Goal: Task Accomplishment & Management: Manage account settings

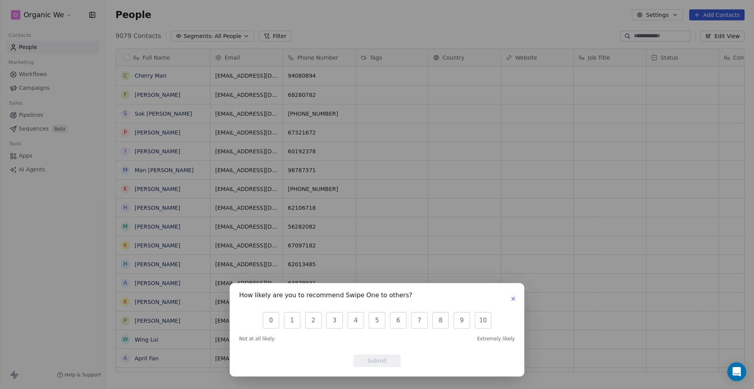
scroll to position [0, 0]
click at [513, 298] on icon "button" at bounding box center [513, 299] width 6 height 6
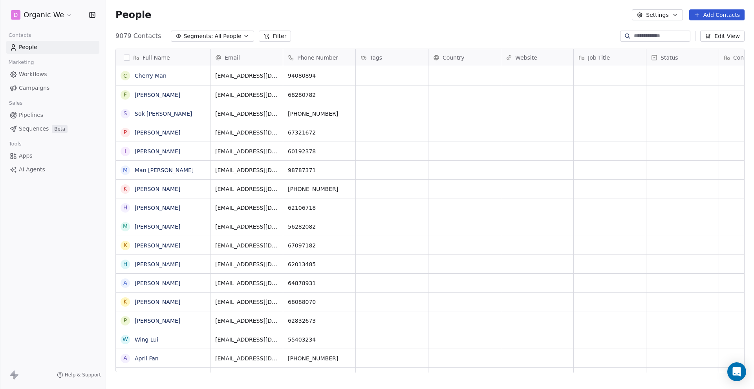
click at [60, 16] on html "D Organic We Contacts People Marketing Workflows Campaigns Sales Pipelines Sequ…" at bounding box center [377, 194] width 754 height 389
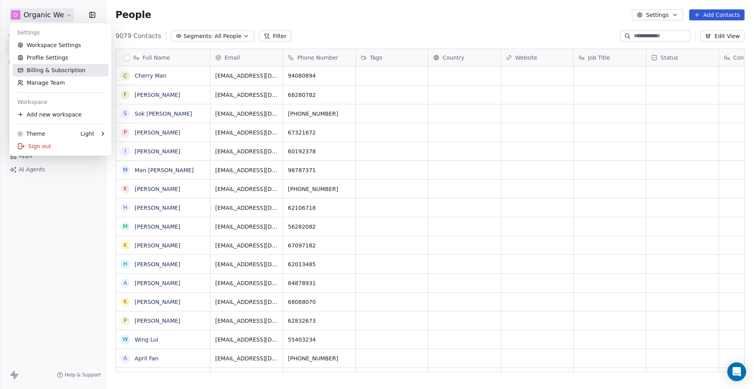
click at [51, 69] on link "Billing & Subscription" at bounding box center [61, 70] width 96 height 13
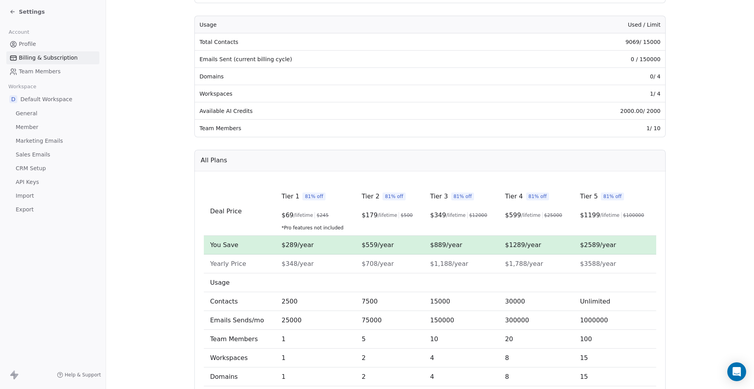
scroll to position [113, 0]
click at [181, 222] on section "Billing & Subscription Manage your plans, billing and usage Current Plan AppSum…" at bounding box center [430, 166] width 648 height 559
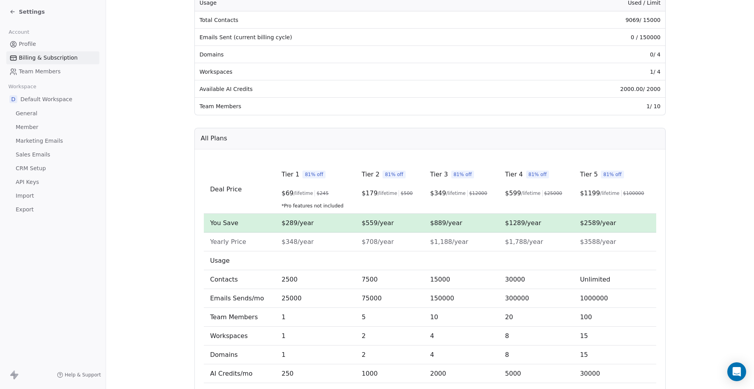
scroll to position [170, 0]
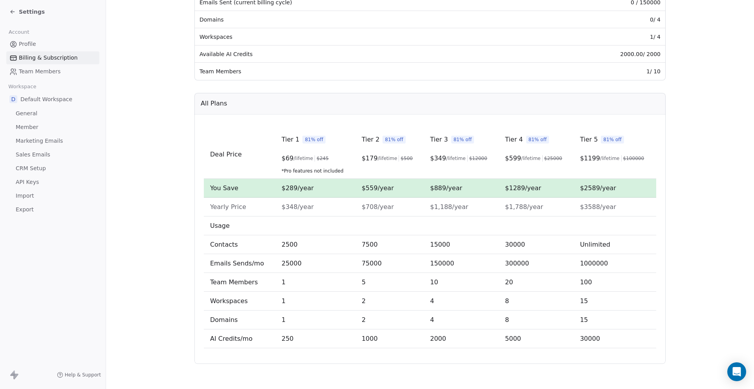
click at [292, 185] on span "$289/year" at bounding box center [297, 187] width 32 height 7
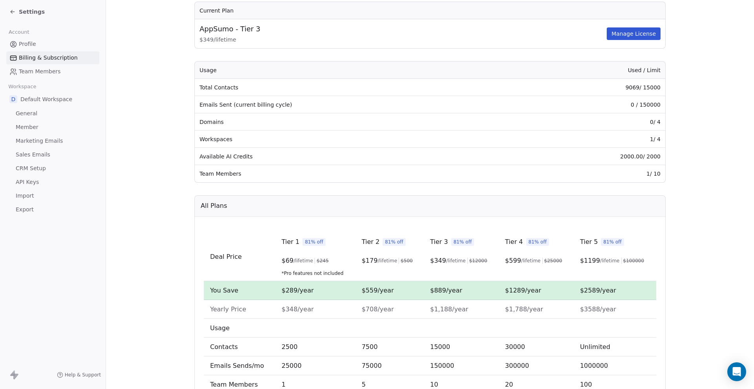
scroll to position [64, 0]
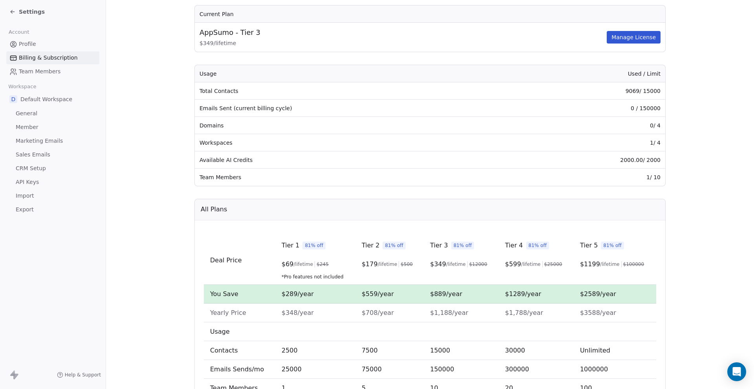
click at [214, 103] on td "Emails Sent (current billing cycle)" at bounding box center [353, 108] width 316 height 17
click at [206, 126] on td "Domains" at bounding box center [353, 125] width 316 height 17
click at [218, 153] on td "Available AI Credits" at bounding box center [353, 160] width 316 height 17
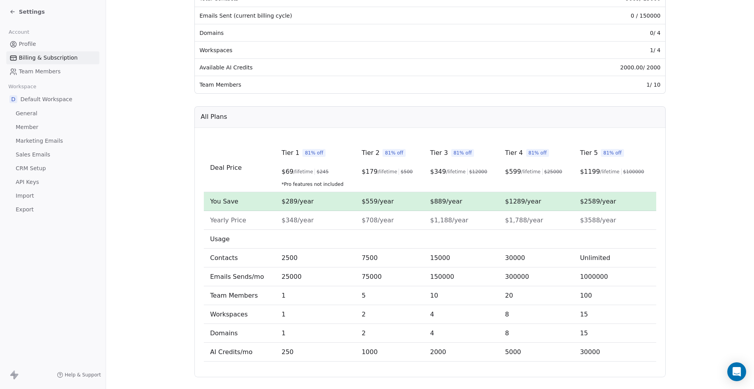
scroll to position [0, 0]
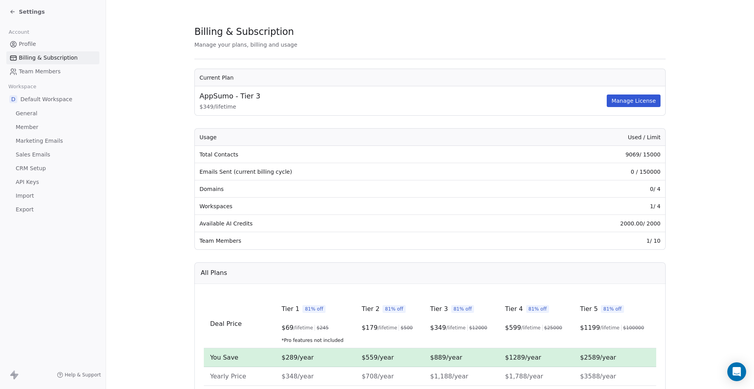
click at [28, 44] on span "Profile" at bounding box center [27, 44] width 17 height 8
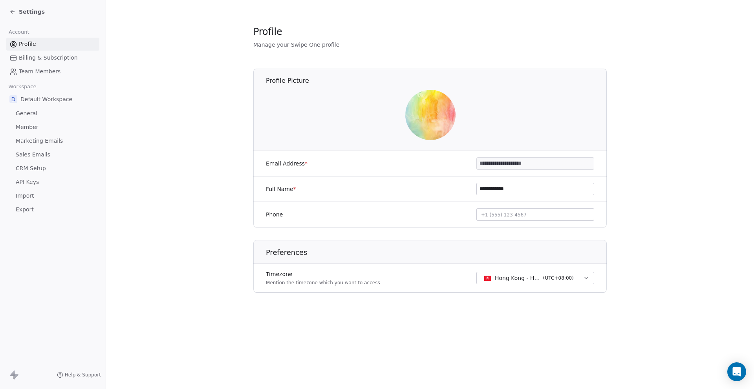
click at [59, 58] on span "Billing & Subscription" at bounding box center [48, 58] width 59 height 8
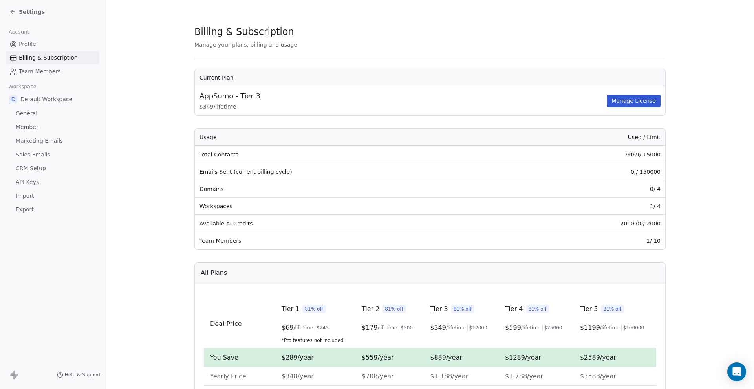
scroll to position [170, 0]
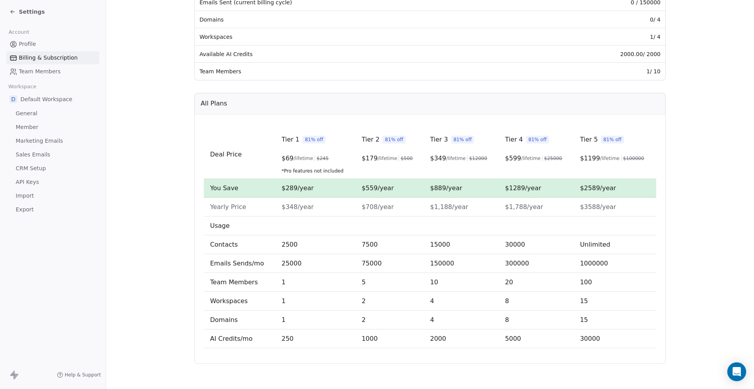
click at [29, 114] on span "General" at bounding box center [27, 114] width 22 height 8
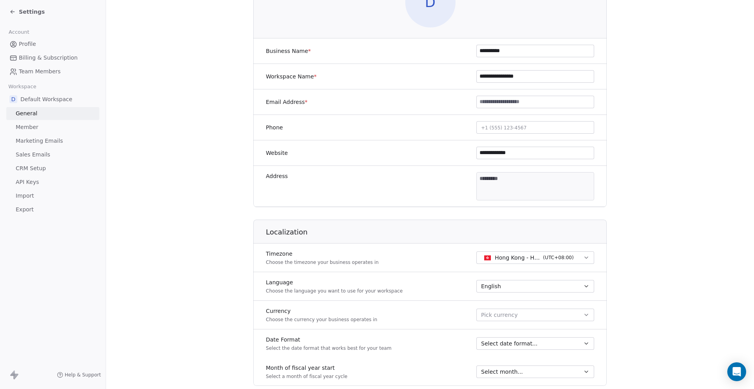
scroll to position [345, 0]
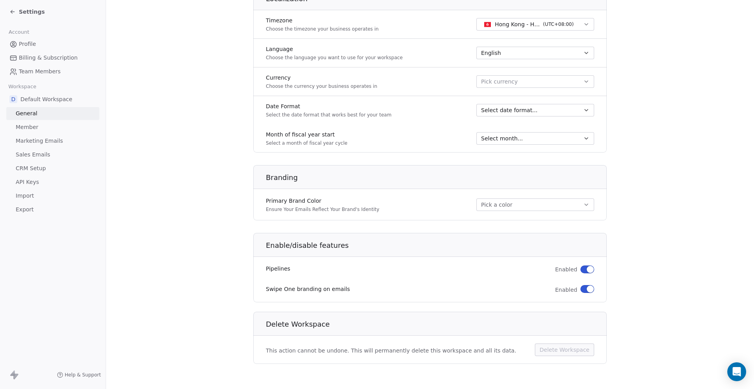
click at [33, 101] on span "Default Workspace" at bounding box center [46, 99] width 52 height 8
click at [28, 131] on span "Member" at bounding box center [27, 127] width 23 height 8
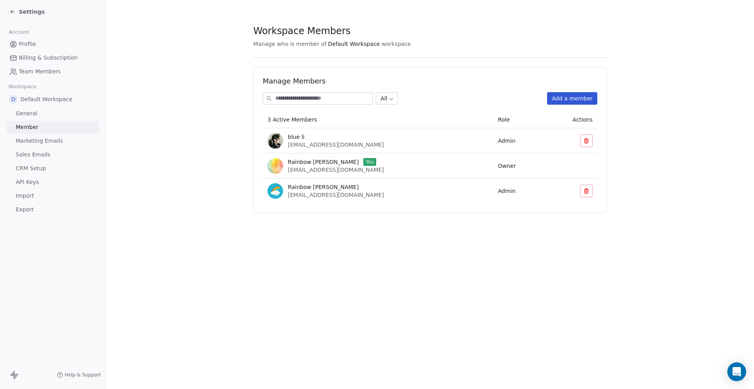
click at [34, 141] on span "Marketing Emails" at bounding box center [39, 141] width 47 height 8
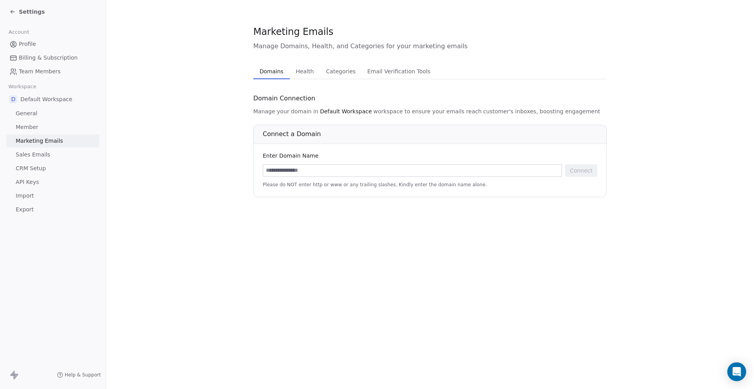
click at [32, 156] on span "Sales Emails" at bounding box center [33, 155] width 35 height 8
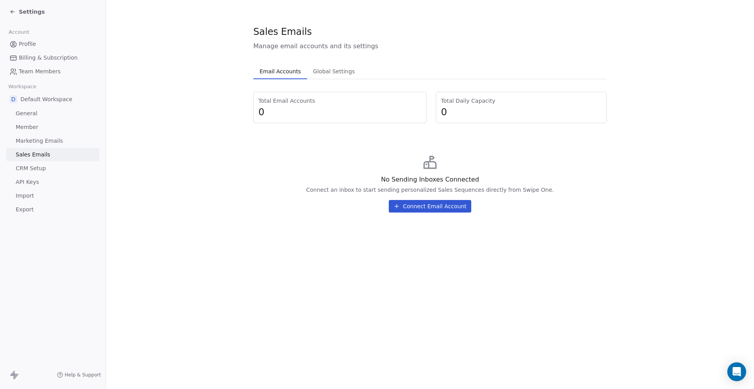
click at [29, 166] on span "CRM Setup" at bounding box center [31, 168] width 30 height 8
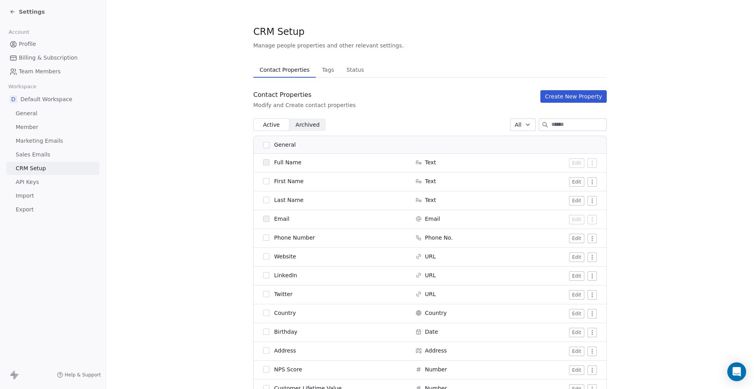
click at [31, 182] on span "API Keys" at bounding box center [27, 182] width 23 height 8
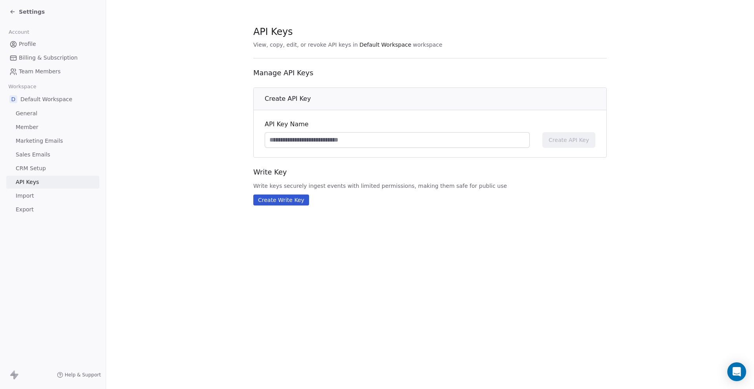
click at [25, 195] on span "Import" at bounding box center [25, 196] width 18 height 8
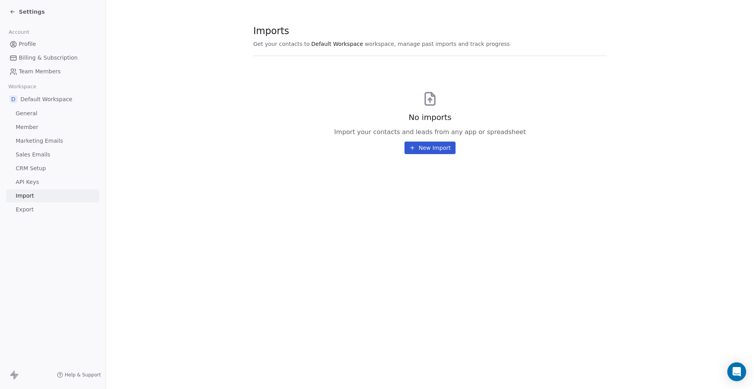
click at [27, 215] on link "Export" at bounding box center [52, 209] width 93 height 13
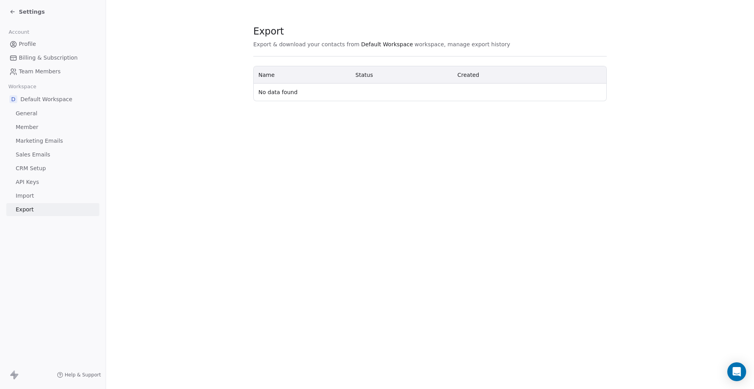
click at [43, 71] on span "Team Members" at bounding box center [40, 72] width 42 height 8
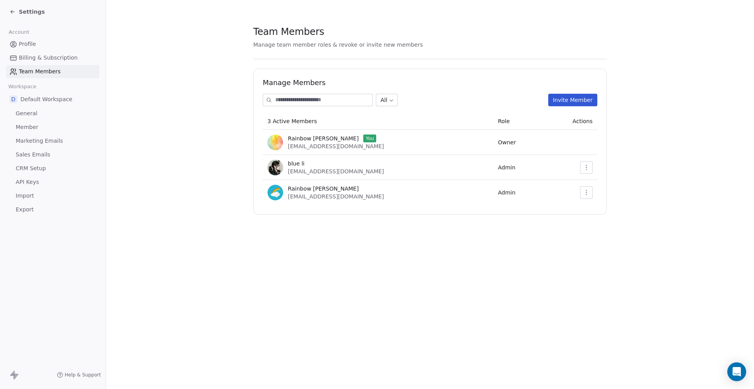
click at [54, 55] on span "Billing & Subscription" at bounding box center [48, 58] width 59 height 8
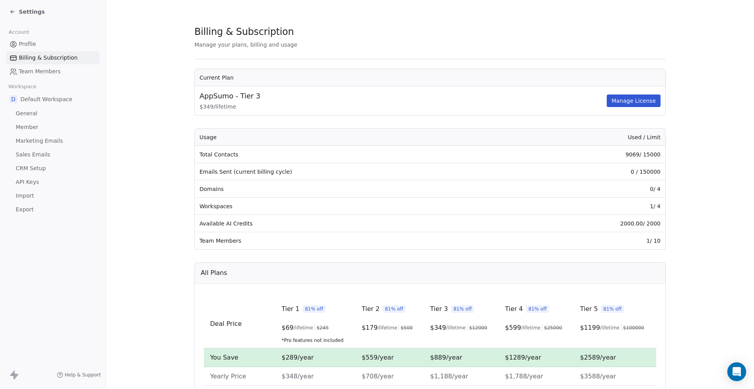
click at [636, 102] on button "Manage License" at bounding box center [633, 101] width 54 height 13
click at [165, 94] on section "Billing & Subscription Manage your plans, billing and usage Current Plan AppSum…" at bounding box center [430, 279] width 648 height 559
